Goal: Obtain resource: Download file/media

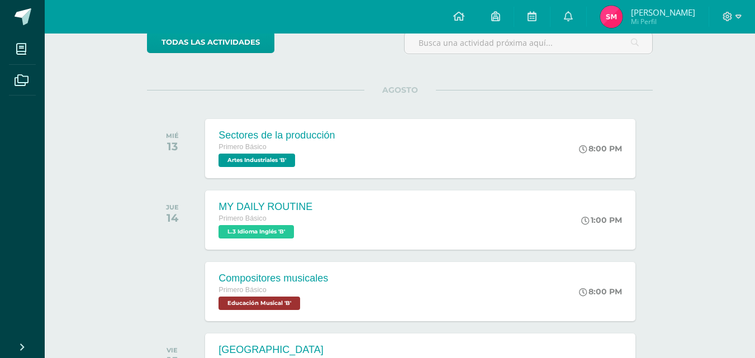
scroll to position [133, 0]
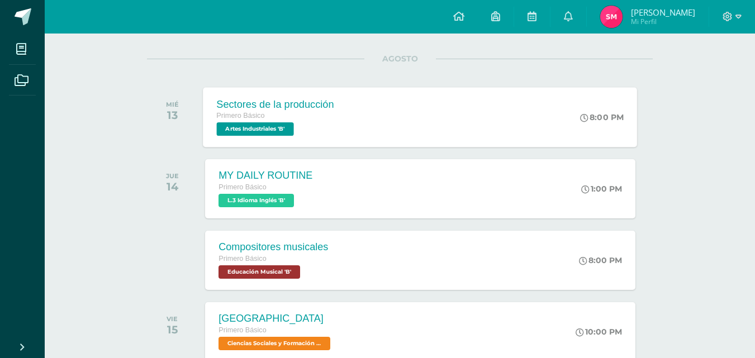
click at [449, 121] on div "Sectores de la producción Primero Básico Artes Industriales 'B' 8:00 PM Sectore…" at bounding box center [421, 117] width 434 height 60
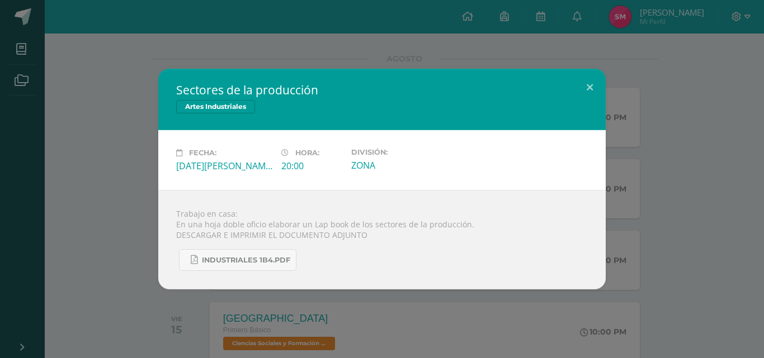
click at [636, 81] on div "Sectores de la producción Artes Industriales Fecha: [DATE][PERSON_NAME] Hora: 2…" at bounding box center [381, 179] width 755 height 221
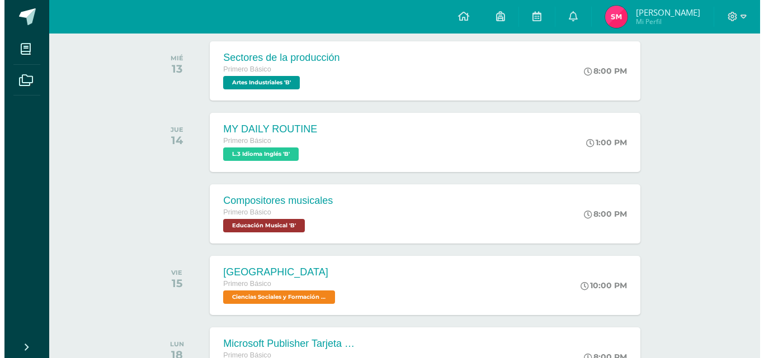
scroll to position [0, 0]
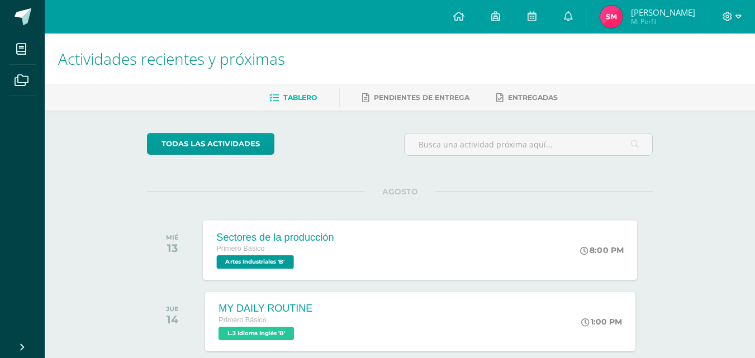
drag, startPoint x: 763, startPoint y: 191, endPoint x: 302, endPoint y: 244, distance: 463.7
click at [302, 244] on div "Primero Básico" at bounding box center [275, 249] width 117 height 12
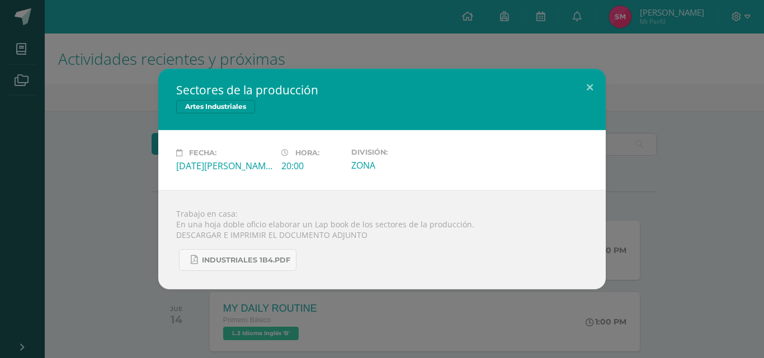
click at [302, 244] on div "INDUSTRIALES 1B4.pdf" at bounding box center [381, 255] width 411 height 31
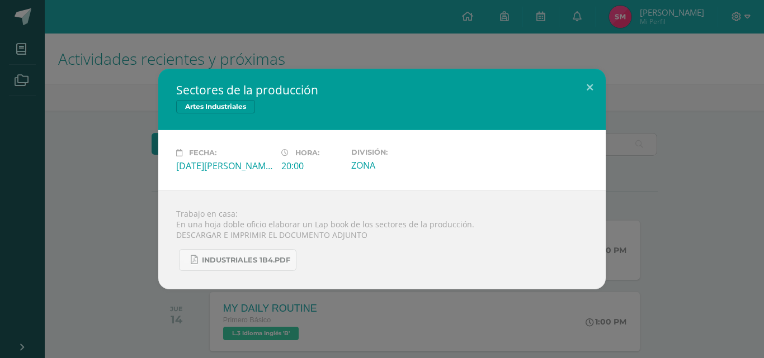
click at [302, 244] on div "INDUSTRIALES 1B4.pdf" at bounding box center [381, 255] width 411 height 31
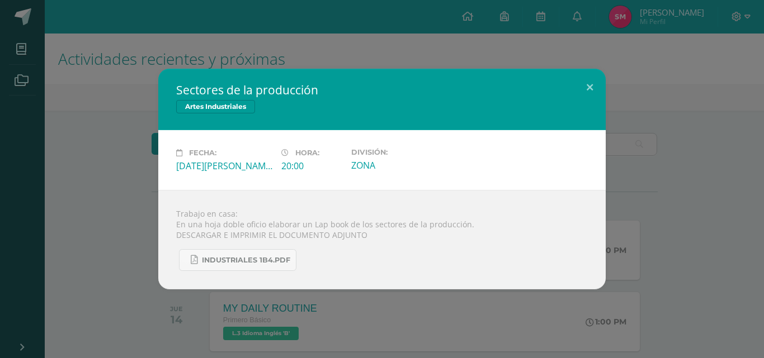
click at [302, 244] on div "INDUSTRIALES 1B4.pdf" at bounding box center [381, 255] width 411 height 31
